Goal: Find specific page/section: Find specific page/section

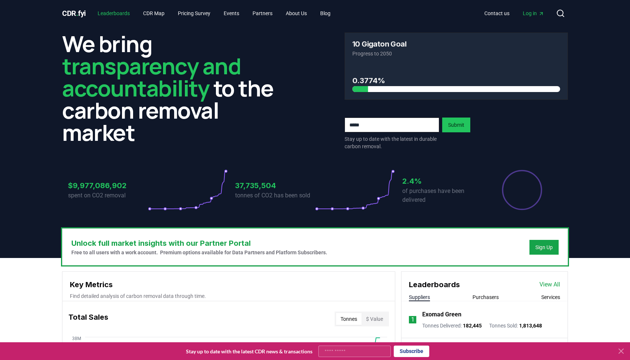
click at [116, 13] on link "Leaderboards" at bounding box center [114, 13] width 44 height 13
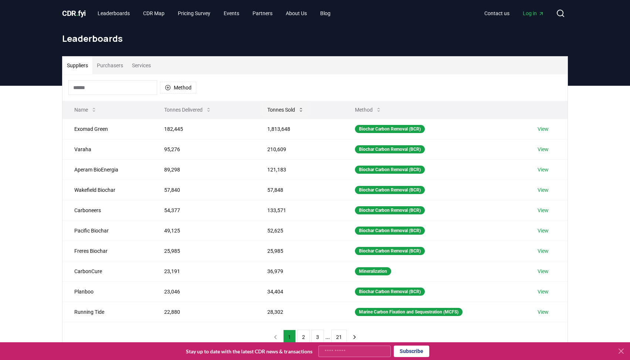
click at [285, 112] on button "Tonnes Sold" at bounding box center [285, 109] width 48 height 15
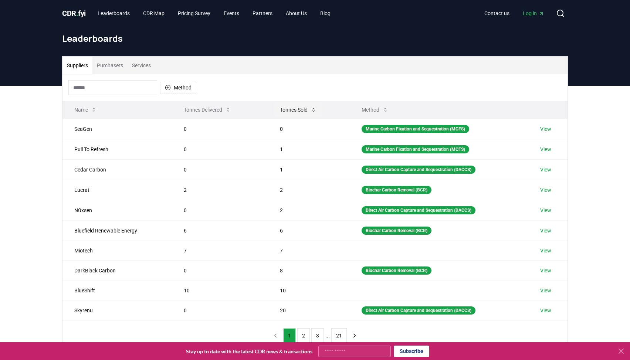
click at [285, 112] on button "Tonnes Sold" at bounding box center [298, 109] width 48 height 15
